Goal: Task Accomplishment & Management: Use online tool/utility

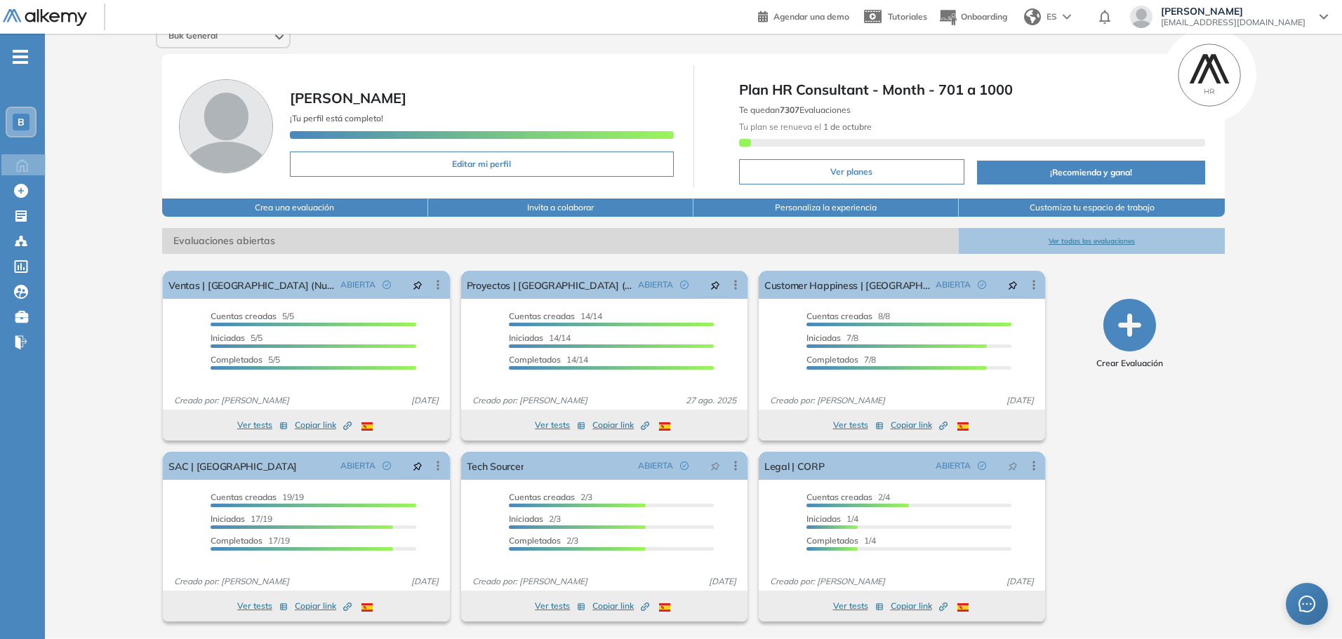
scroll to position [15, 0]
click at [1079, 242] on button "Ver todas las evaluaciones" at bounding box center [1091, 242] width 265 height 26
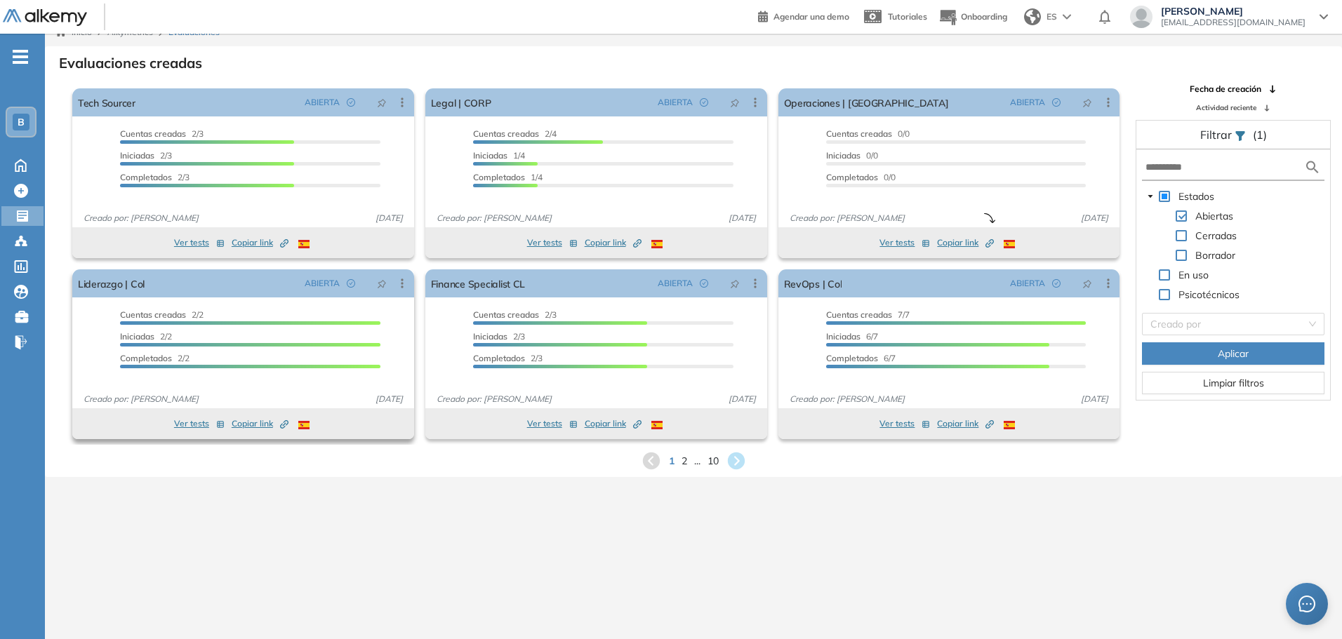
click at [204, 423] on button "Ver tests" at bounding box center [199, 424] width 51 height 17
click at [242, 425] on span "Copiar link Created by potrace 1.16, written by [PERSON_NAME] [DATE]-[DATE]" at bounding box center [260, 424] width 57 height 13
click at [187, 426] on button "Ver tests" at bounding box center [199, 424] width 51 height 17
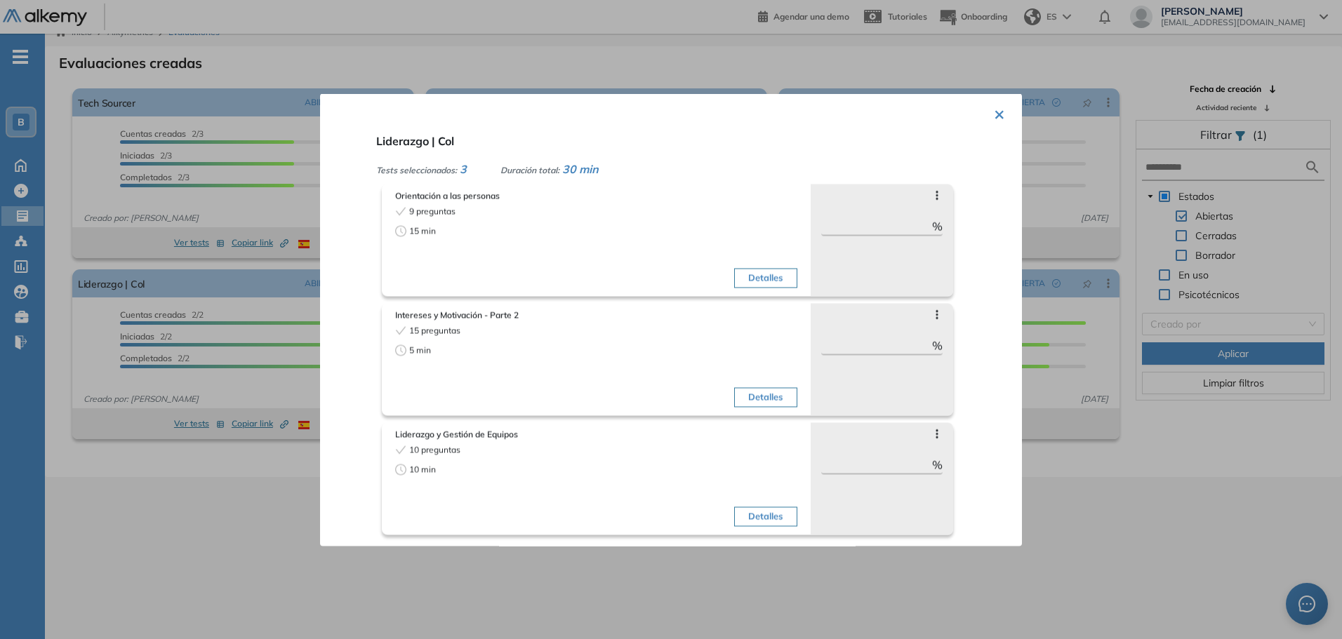
click at [1173, 394] on div at bounding box center [671, 319] width 1342 height 639
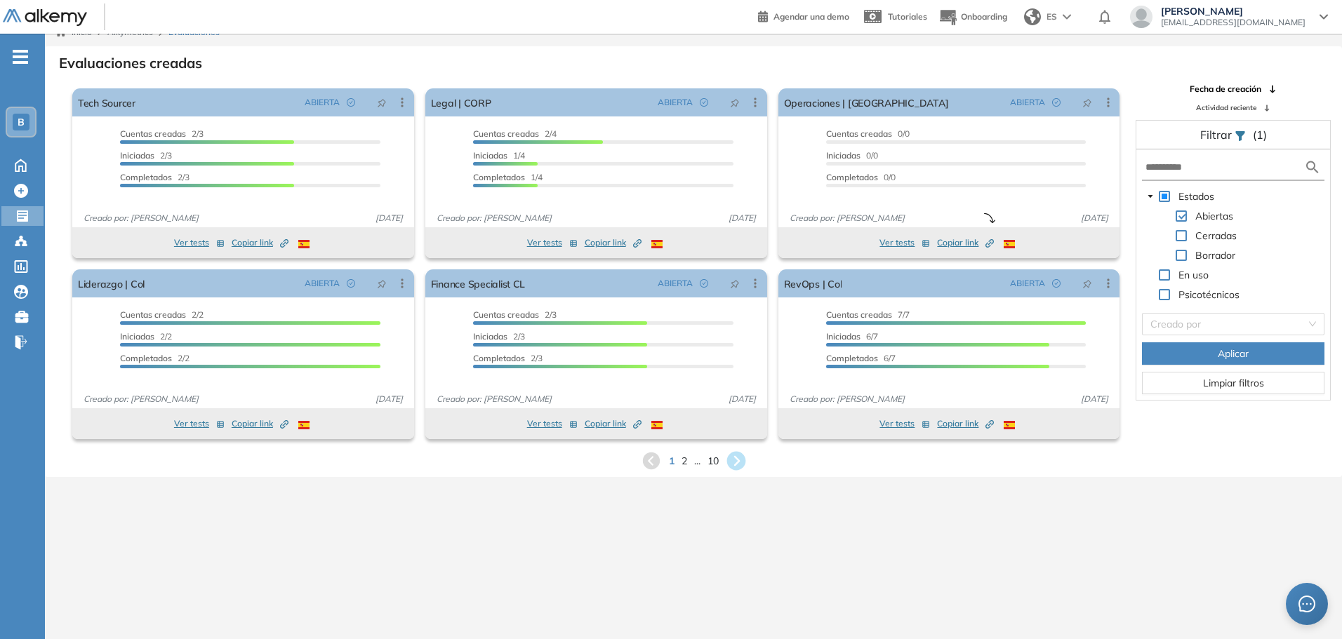
click at [735, 458] on icon at bounding box center [735, 461] width 19 height 19
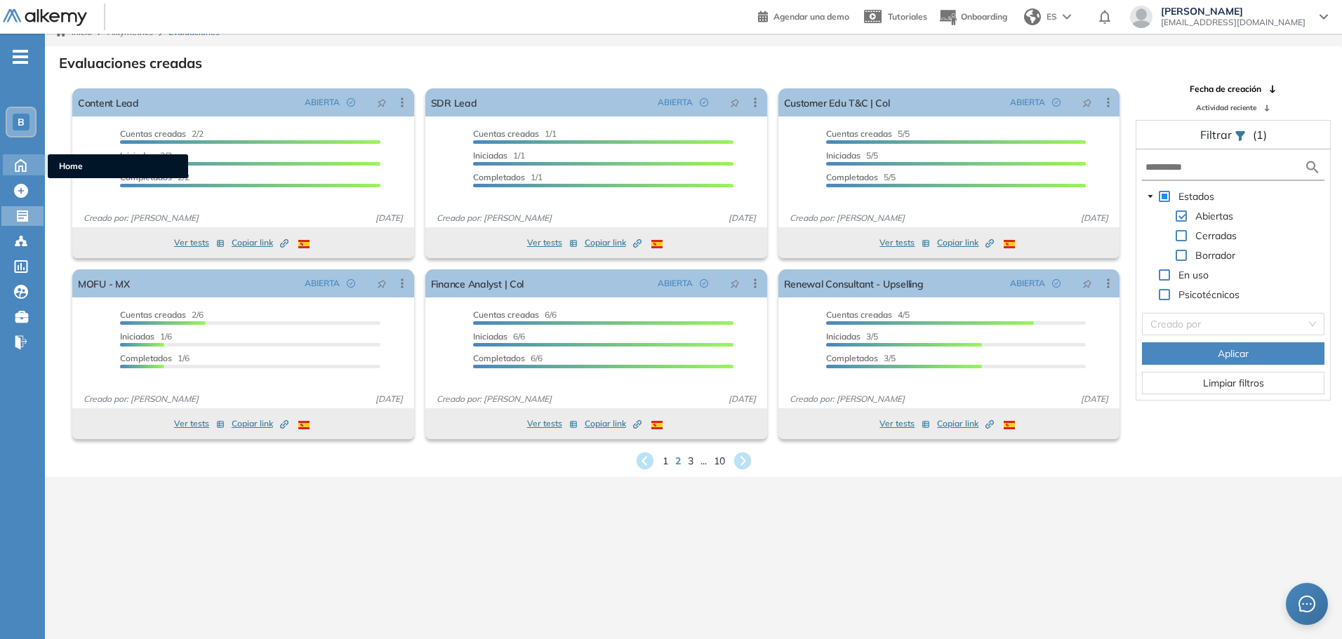
click at [19, 161] on icon at bounding box center [20, 165] width 11 height 12
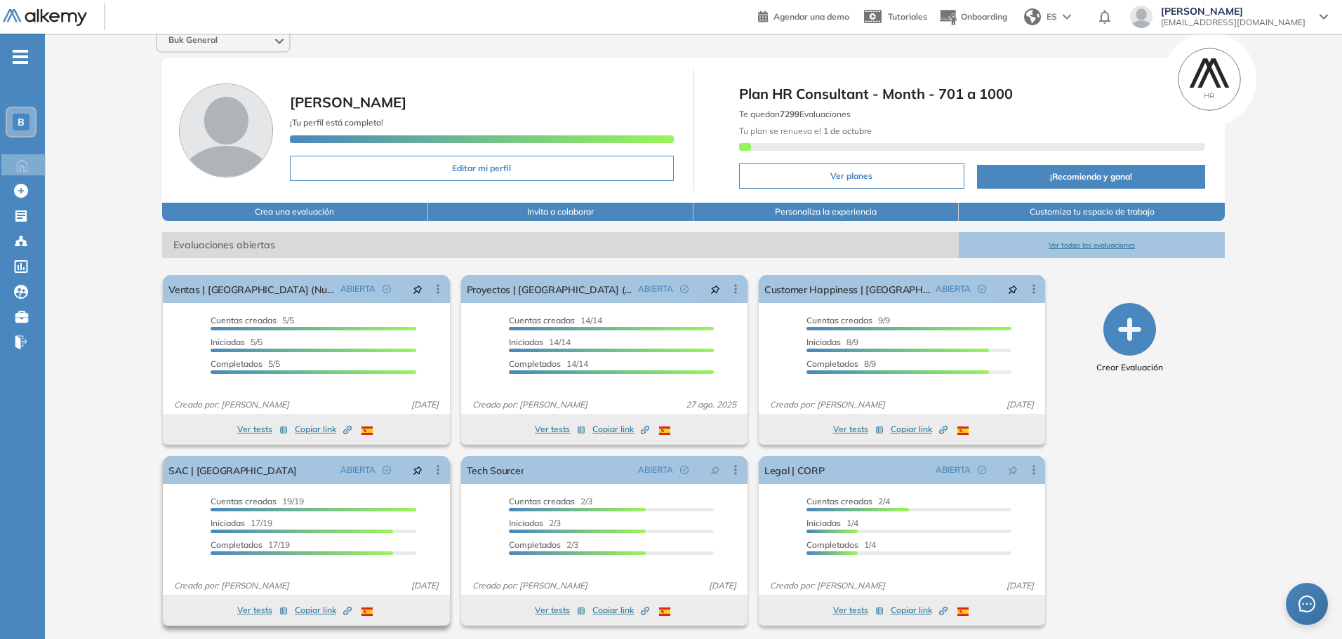
scroll to position [15, 0]
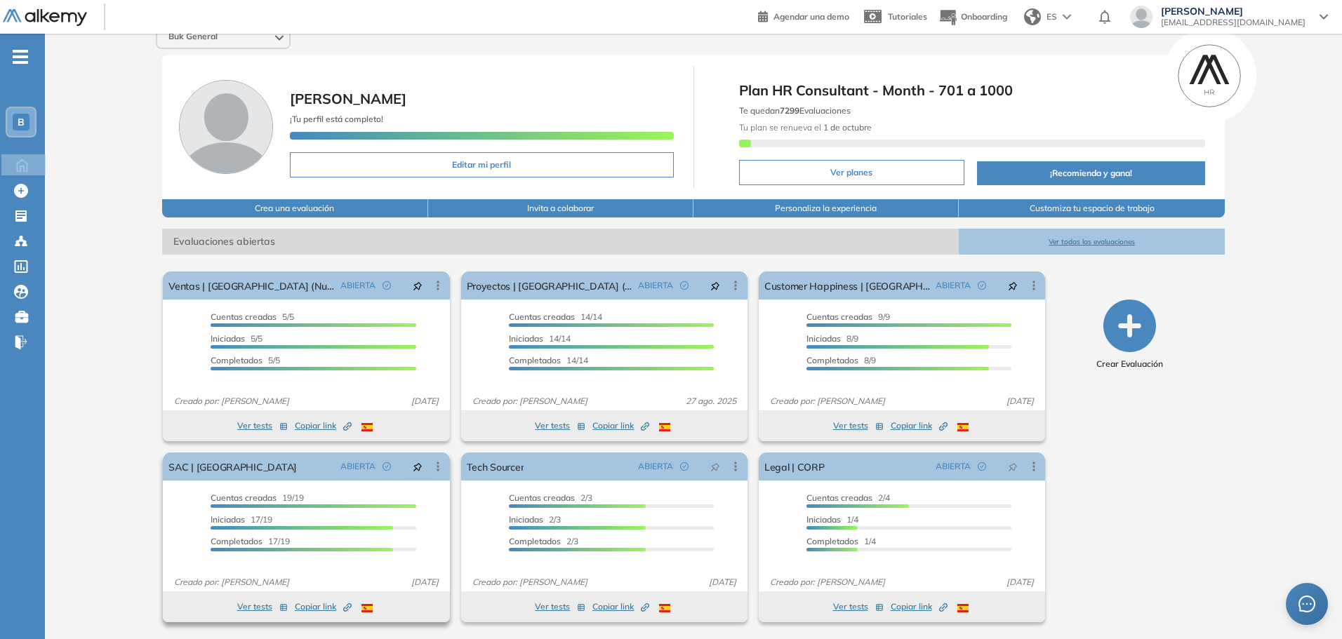
click at [315, 609] on span "Copiar link Created by potrace 1.16, written by [PERSON_NAME] [DATE]-[DATE]" at bounding box center [323, 607] width 57 height 13
click at [256, 605] on button "Ver tests" at bounding box center [262, 607] width 51 height 17
